Goal: Task Accomplishment & Management: Use online tool/utility

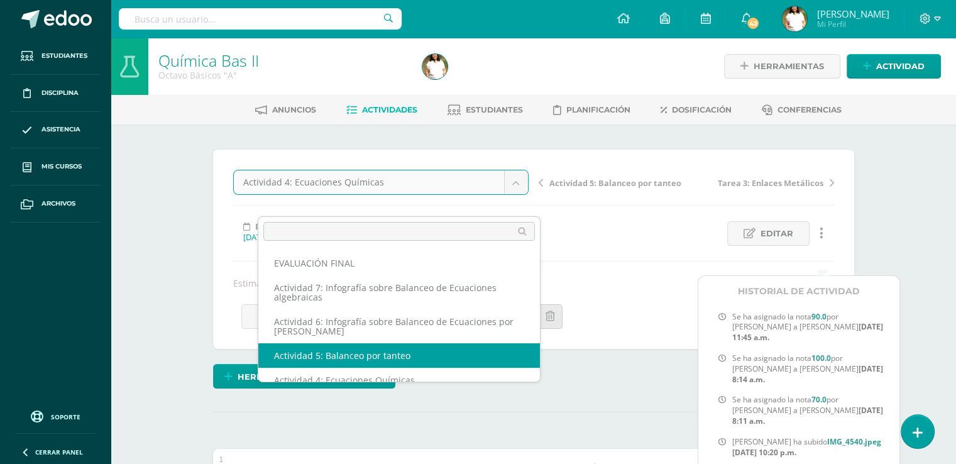
select select "/dashboard/teacher/grade-activity/30787/"
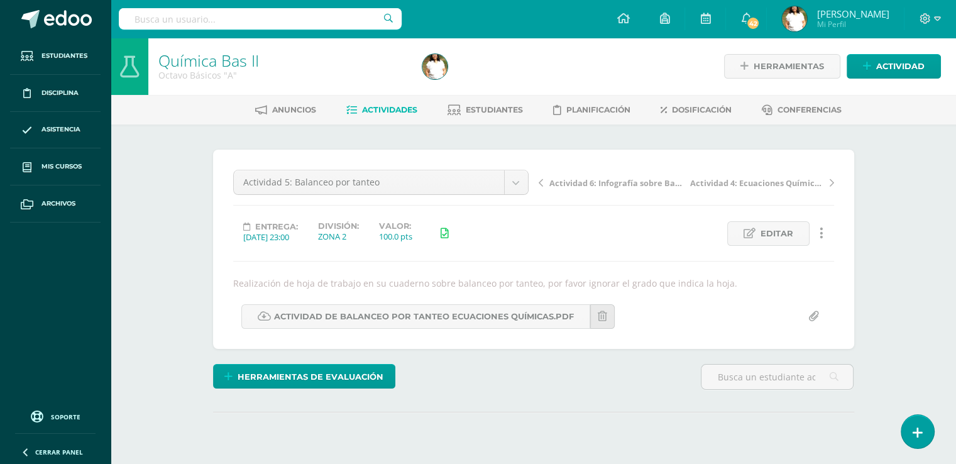
click at [822, 240] on icon at bounding box center [822, 233] width 4 height 14
click at [811, 305] on link "Historial de actividad" at bounding box center [800, 297] width 129 height 19
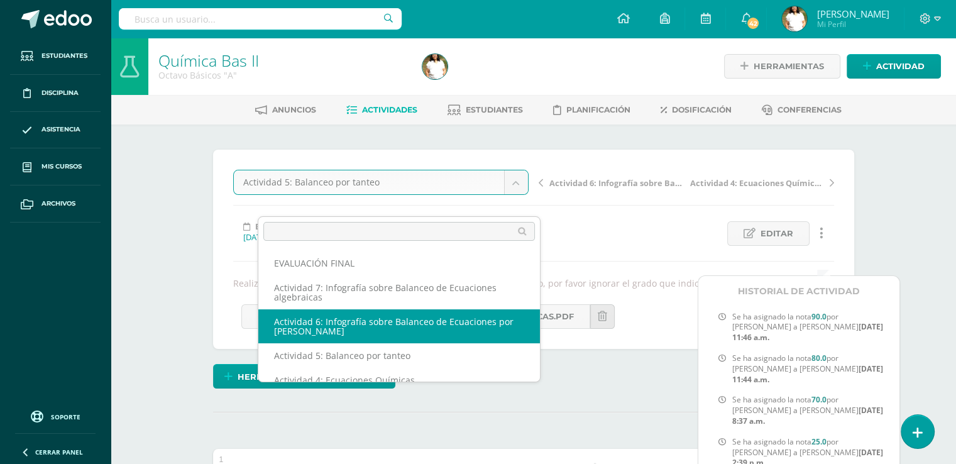
select select "/dashboard/teacher/grade-activity/30790/"
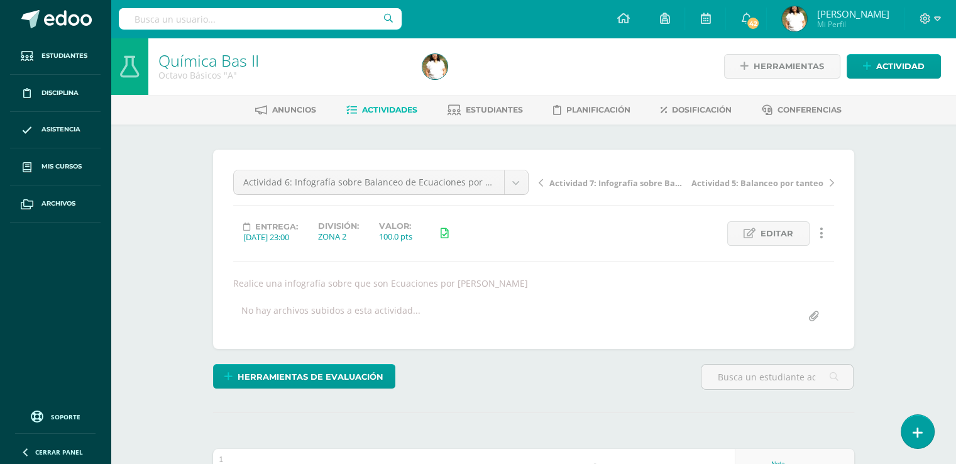
drag, startPoint x: 964, startPoint y: 237, endPoint x: 933, endPoint y: 234, distance: 30.3
click at [586, 189] on span "Actividad 7: Infografía sobre Balanceo de Ecuaciones algebraicas" at bounding box center [615, 182] width 133 height 11
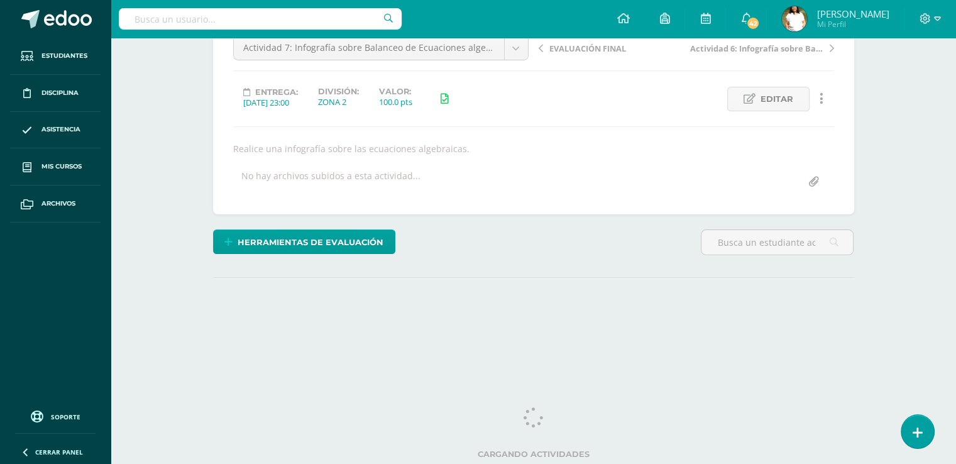
scroll to position [218, 0]
drag, startPoint x: 959, startPoint y: 181, endPoint x: 962, endPoint y: 343, distance: 161.6
click at [955, 345] on html "Estudiantes Disciplina Asistencia Mis cursos Archivos Soporte Ayuda Reportar un…" at bounding box center [478, 120] width 956 height 510
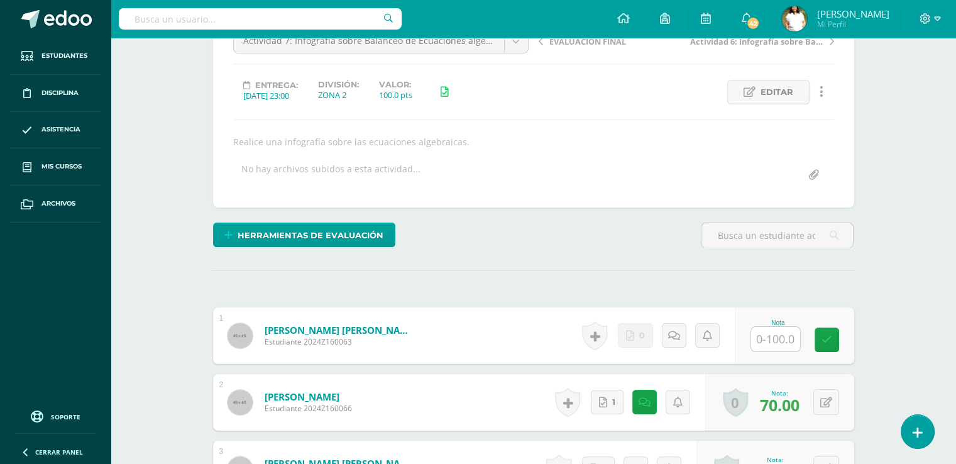
scroll to position [0, 0]
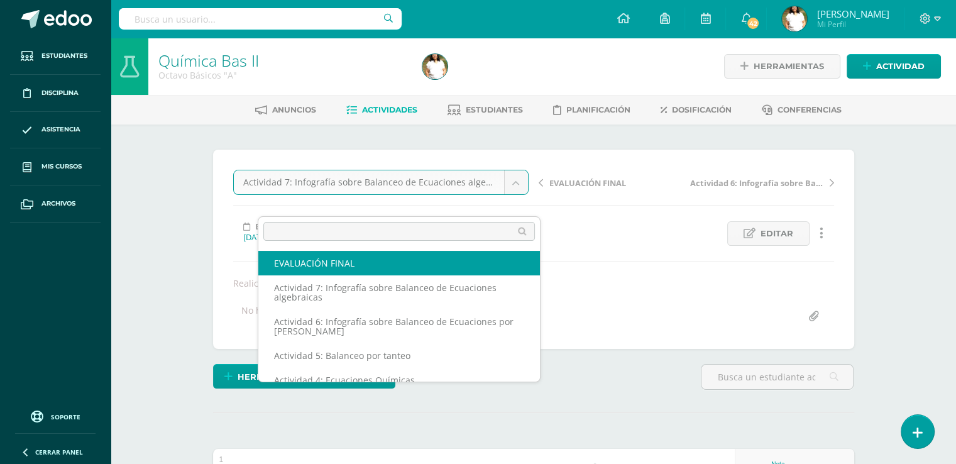
select select "/dashboard/teacher/grade-activity/31170/"
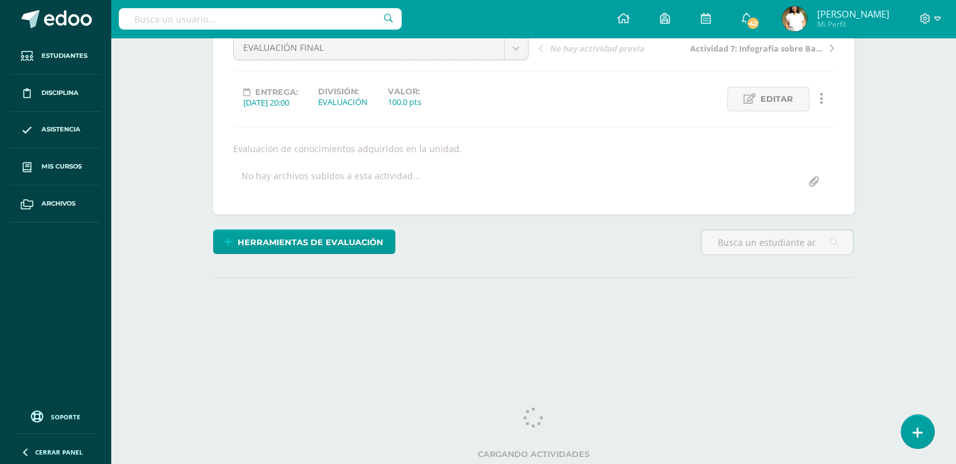
scroll to position [167, 0]
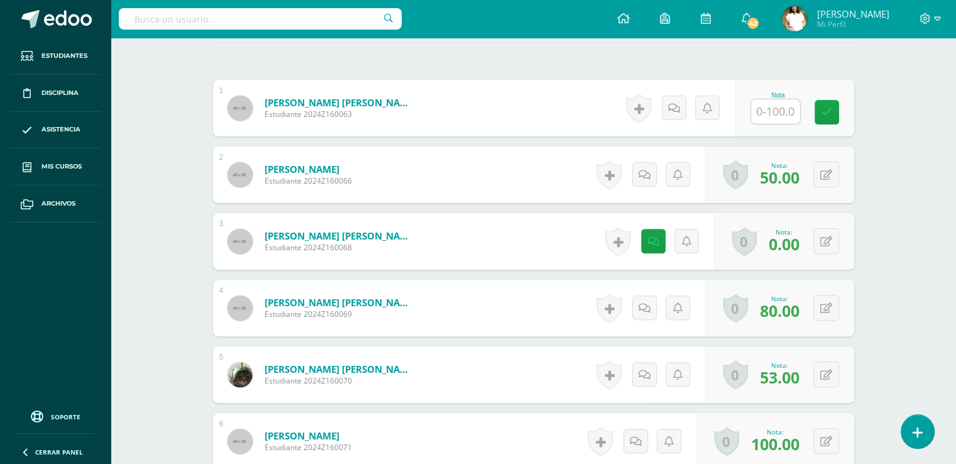
drag, startPoint x: 959, startPoint y: 169, endPoint x: 898, endPoint y: 429, distance: 266.5
click at [900, 421] on html "Estudiantes Disciplina Asistencia Mis cursos Archivos Soporte Ayuda Reportar un…" at bounding box center [478, 222] width 956 height 1182
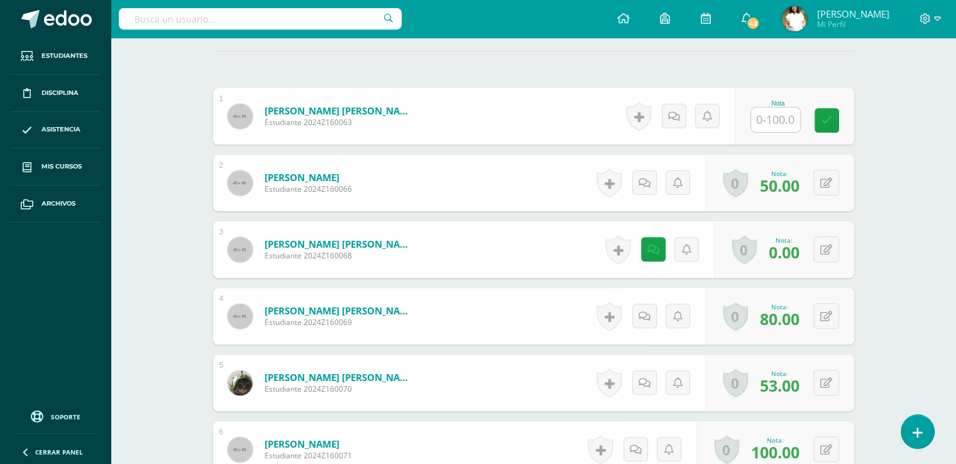
scroll to position [360, 0]
click at [656, 256] on icon at bounding box center [653, 250] width 12 height 11
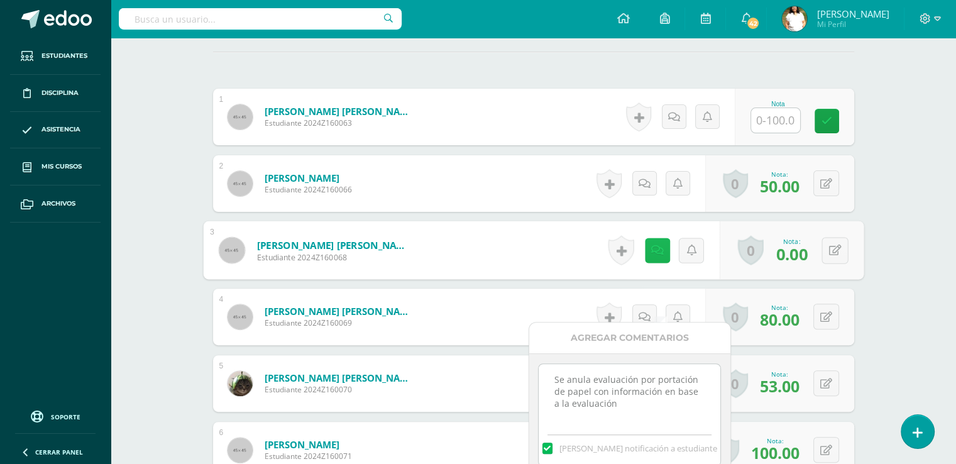
click at [656, 255] on icon at bounding box center [657, 250] width 13 height 11
click at [551, 280] on form "Eguizabal Izaguirre, Julio Andrés Estudiante 2024Z160068 Nota 0.00 0 Logros Log…" at bounding box center [533, 250] width 661 height 58
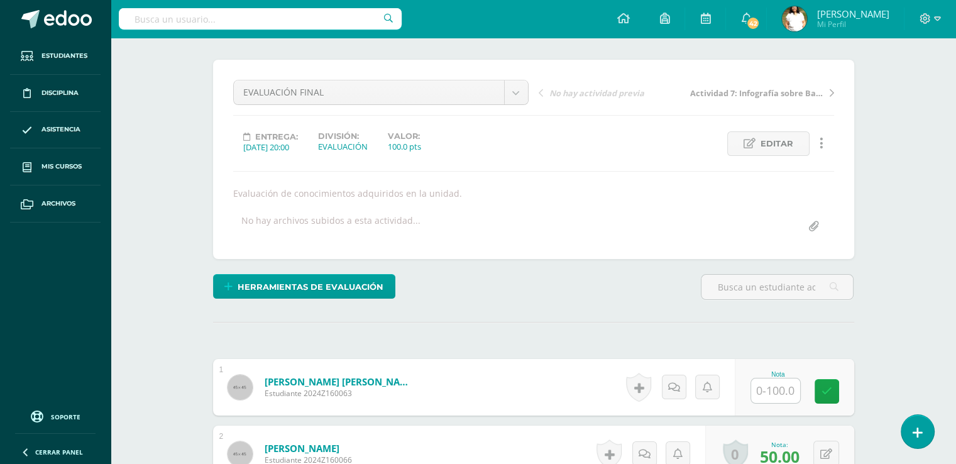
scroll to position [0, 0]
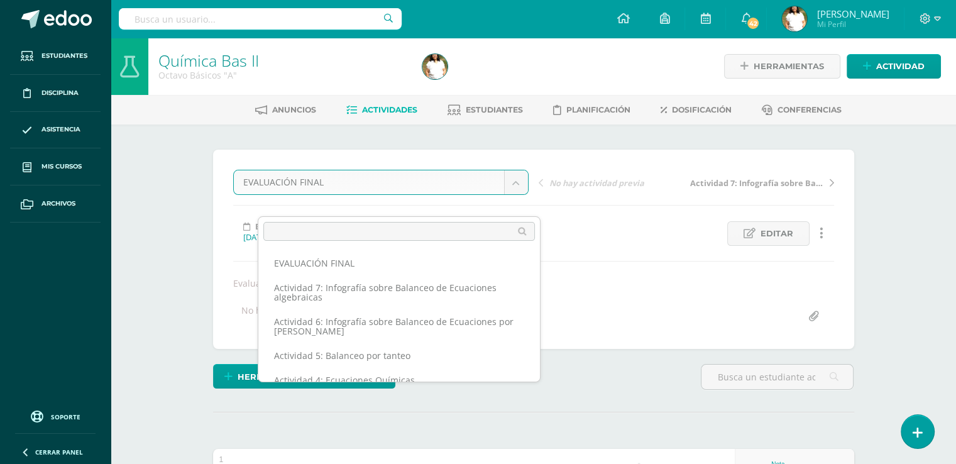
scroll to position [113, 0]
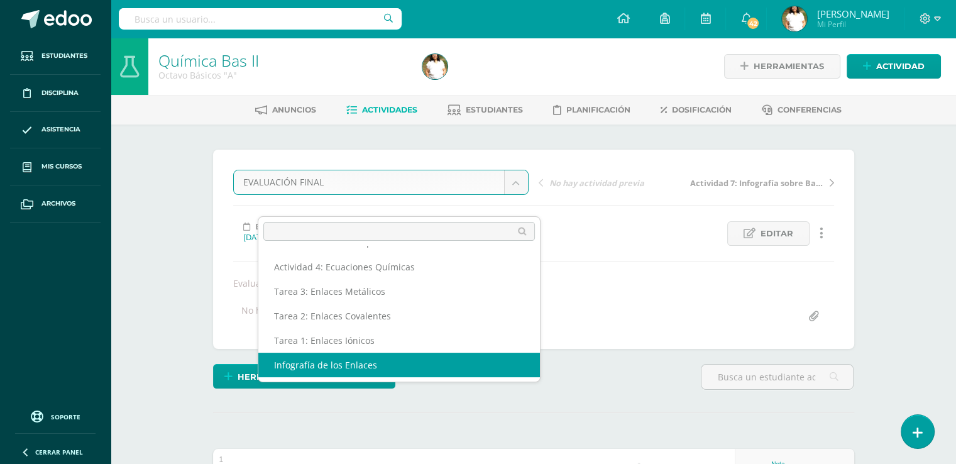
select select "/dashboard/teacher/grade-activity/29724/"
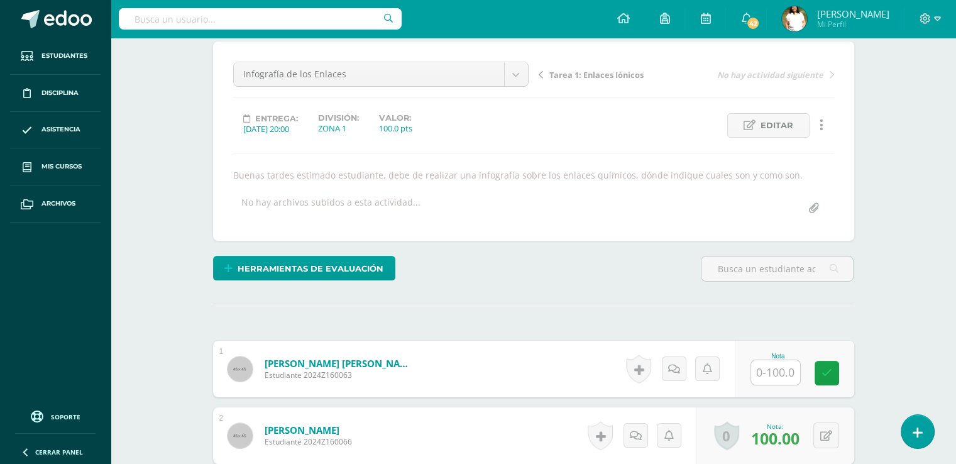
scroll to position [106, 0]
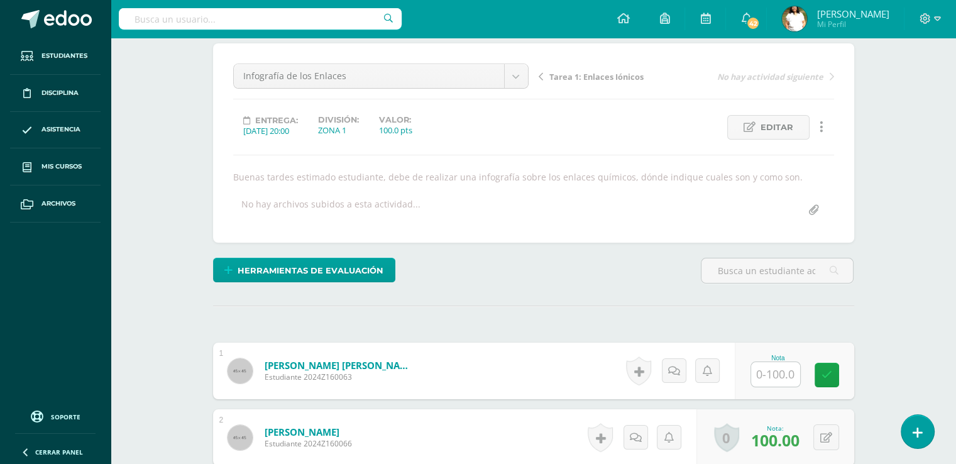
click at [827, 140] on link at bounding box center [822, 127] width 25 height 25
click at [820, 190] on link "Historial de actividad" at bounding box center [800, 191] width 129 height 19
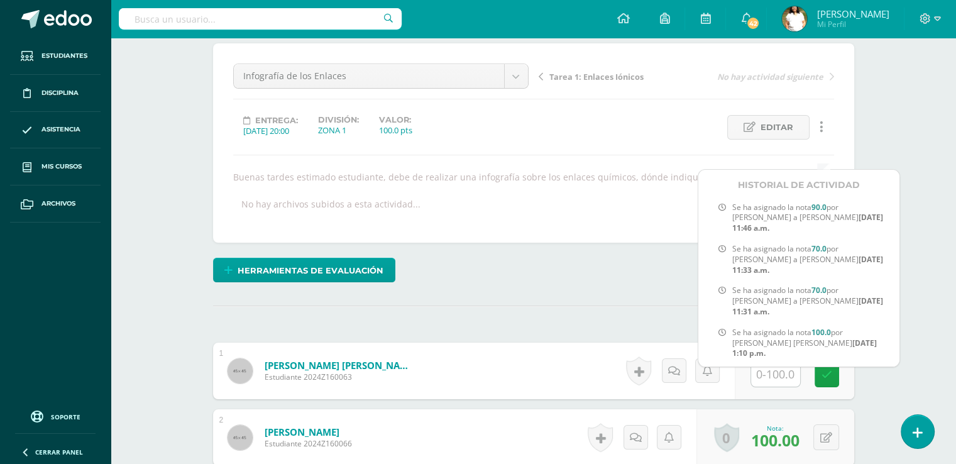
scroll to position [0, 0]
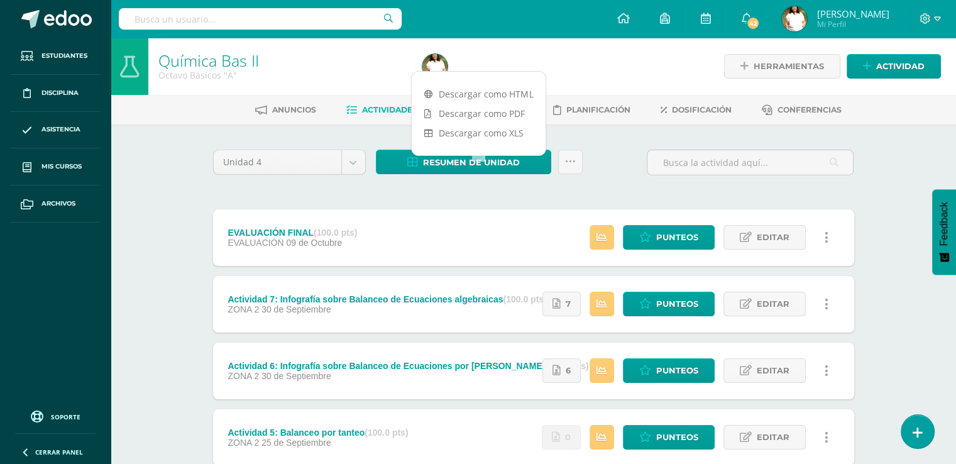
click at [161, 169] on div "Química Bas II Octavo Básicos "A" Herramientas Detalle de asistencias Actividad…" at bounding box center [533, 460] width 845 height 845
